Goal: Task Accomplishment & Management: Manage account settings

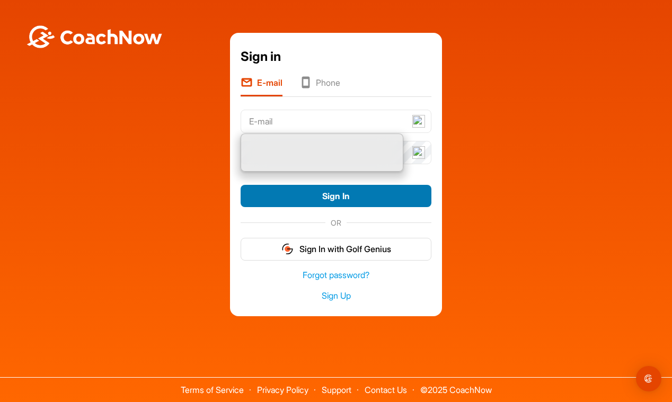
type input "[EMAIL_ADDRESS][DOMAIN_NAME]"
click at [354, 195] on button "Sign In" at bounding box center [335, 196] width 191 height 23
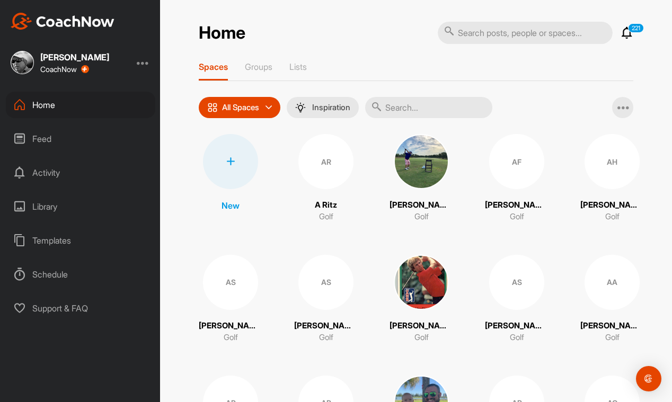
click at [229, 156] on div at bounding box center [230, 161] width 55 height 55
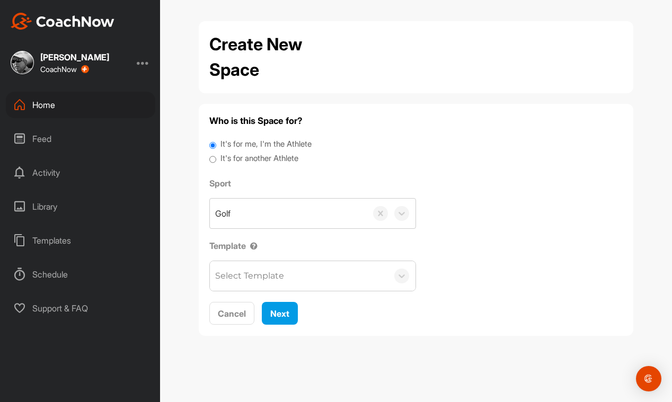
click at [216, 157] on input "It's for another Athlete" at bounding box center [212, 160] width 7 height 14
radio input "true"
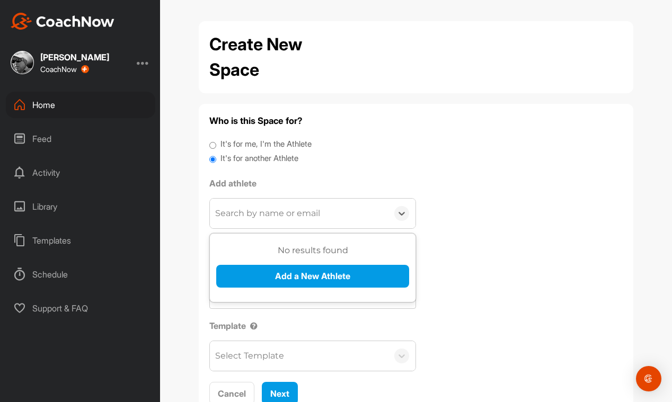
click at [238, 211] on div "Search by name or email" at bounding box center [267, 213] width 105 height 13
paste input "[EMAIL_ADDRESS][DOMAIN_NAME]"
type input "[EMAIL_ADDRESS][DOMAIN_NAME]"
click at [485, 271] on div "Sport Golf Template Select Template" at bounding box center [415, 314] width 413 height 114
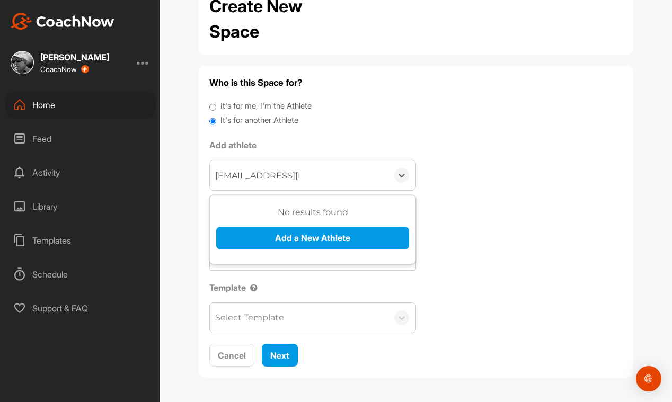
click at [288, 319] on div "Select Template" at bounding box center [299, 318] width 178 height 30
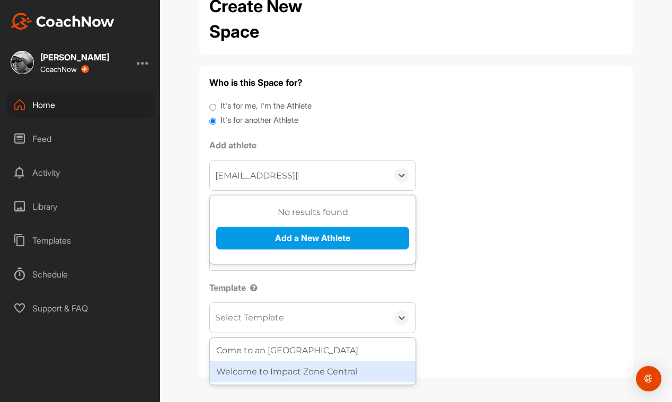
click at [276, 370] on div "Welcome to Impact Zone Central" at bounding box center [313, 371] width 206 height 21
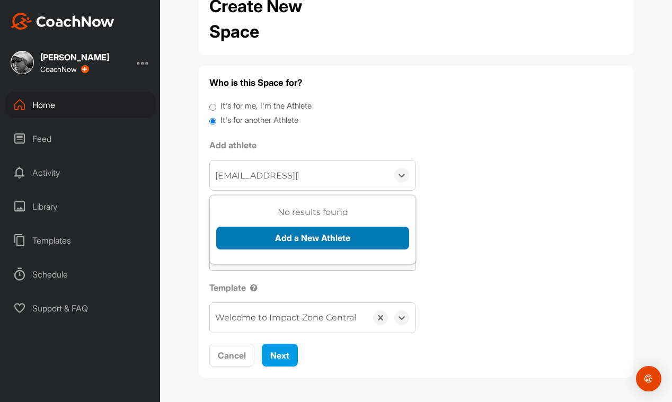
click at [342, 237] on button "Add a New Athlete" at bounding box center [312, 238] width 193 height 23
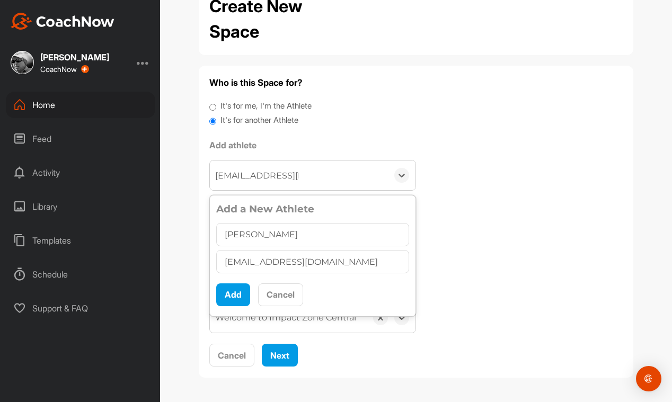
type input "[PERSON_NAME]"
click at [231, 298] on button "Add" at bounding box center [233, 294] width 34 height 23
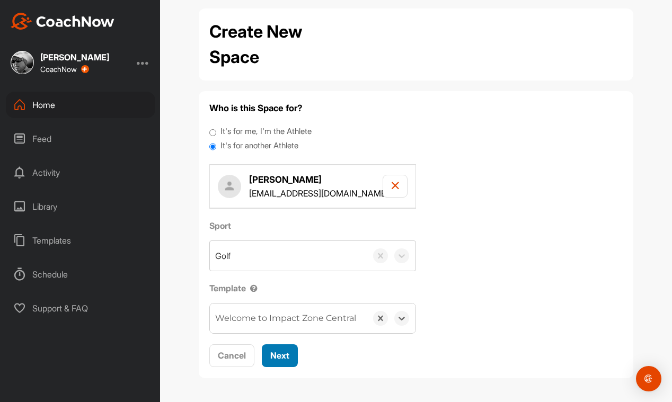
click at [284, 355] on span "Next" at bounding box center [279, 355] width 19 height 11
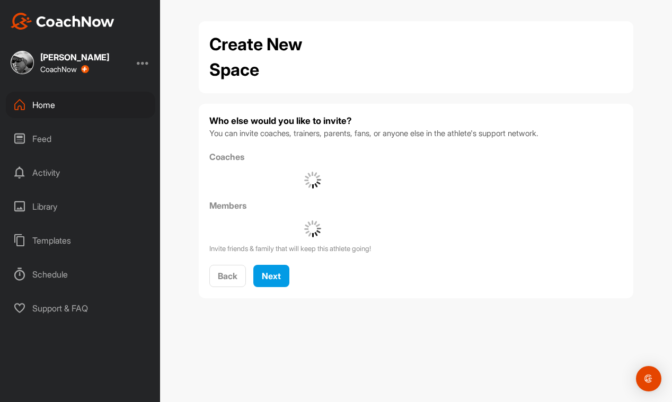
scroll to position [0, 0]
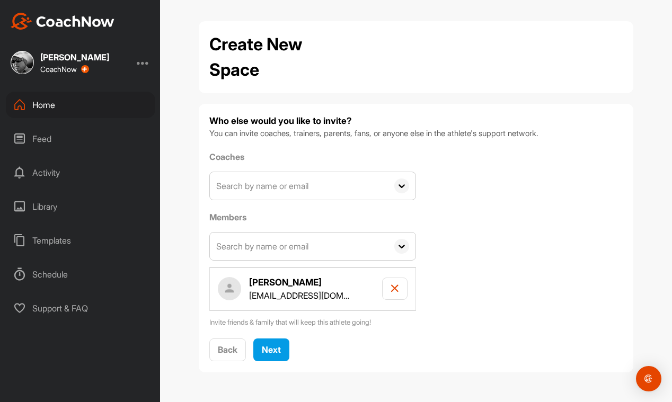
click at [259, 184] on input "text" at bounding box center [299, 186] width 178 height 28
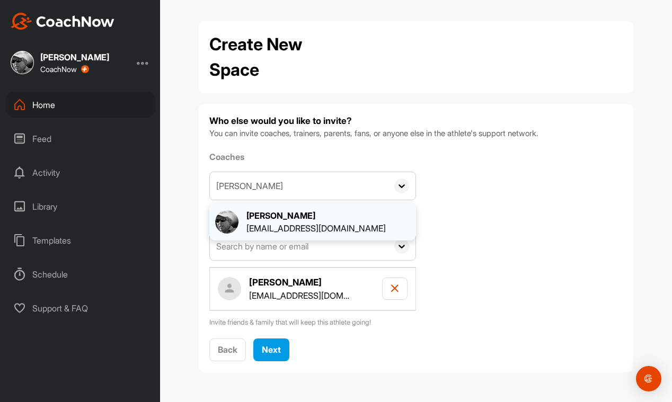
type input "[PERSON_NAME]"
click at [275, 219] on div "[PERSON_NAME]" at bounding box center [315, 215] width 139 height 13
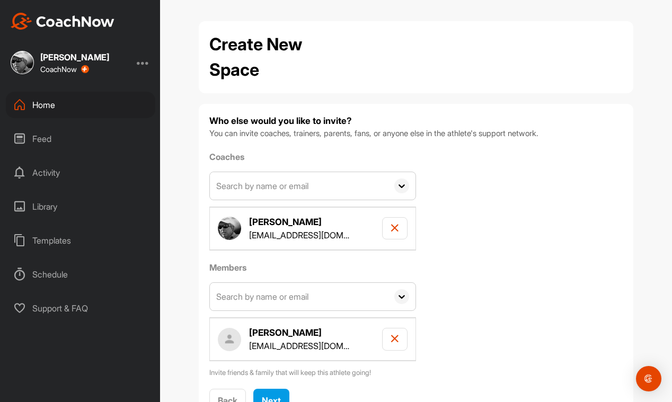
scroll to position [45, 0]
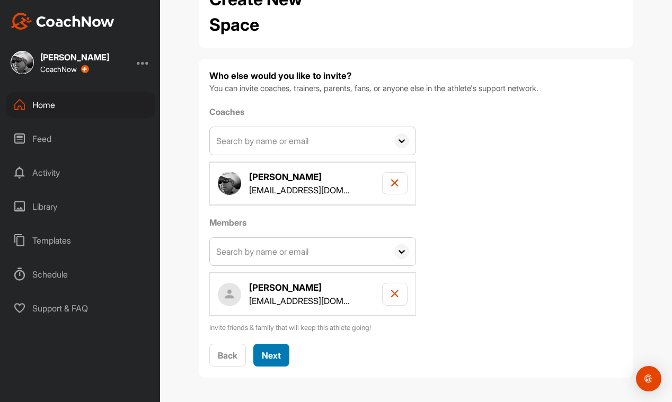
click at [270, 358] on span "Next" at bounding box center [271, 355] width 19 height 11
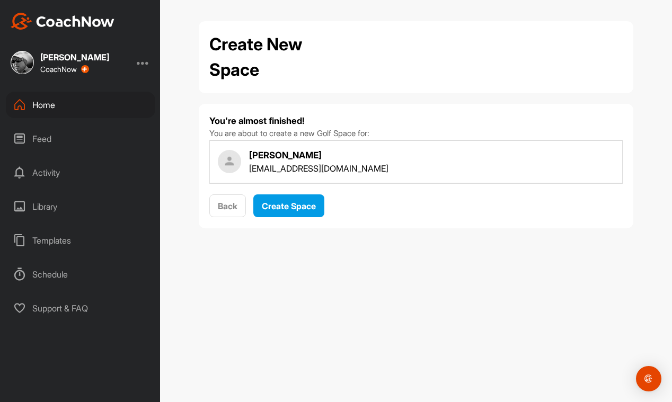
scroll to position [0, 0]
click at [294, 203] on span "Create Space" at bounding box center [289, 206] width 54 height 11
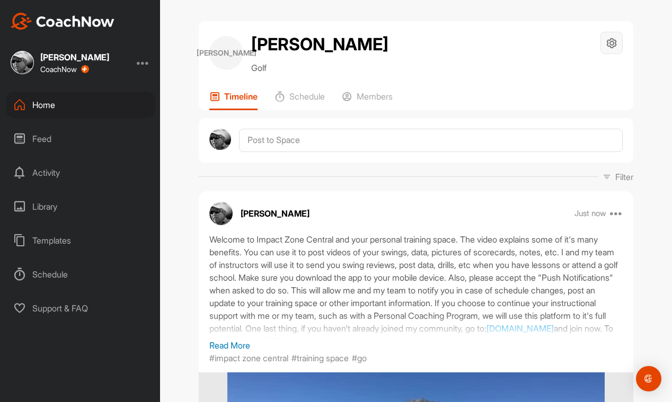
click at [613, 43] on icon at bounding box center [611, 43] width 12 height 12
click at [573, 73] on li "Space Settings" at bounding box center [580, 73] width 86 height 34
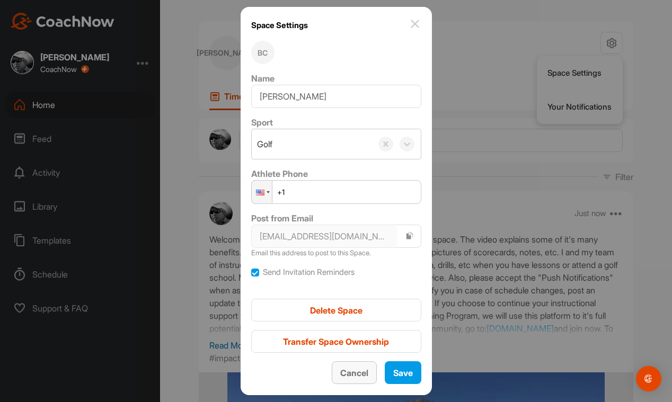
click at [344, 372] on span "Cancel" at bounding box center [354, 373] width 28 height 11
